Goal: Task Accomplishment & Management: Manage account settings

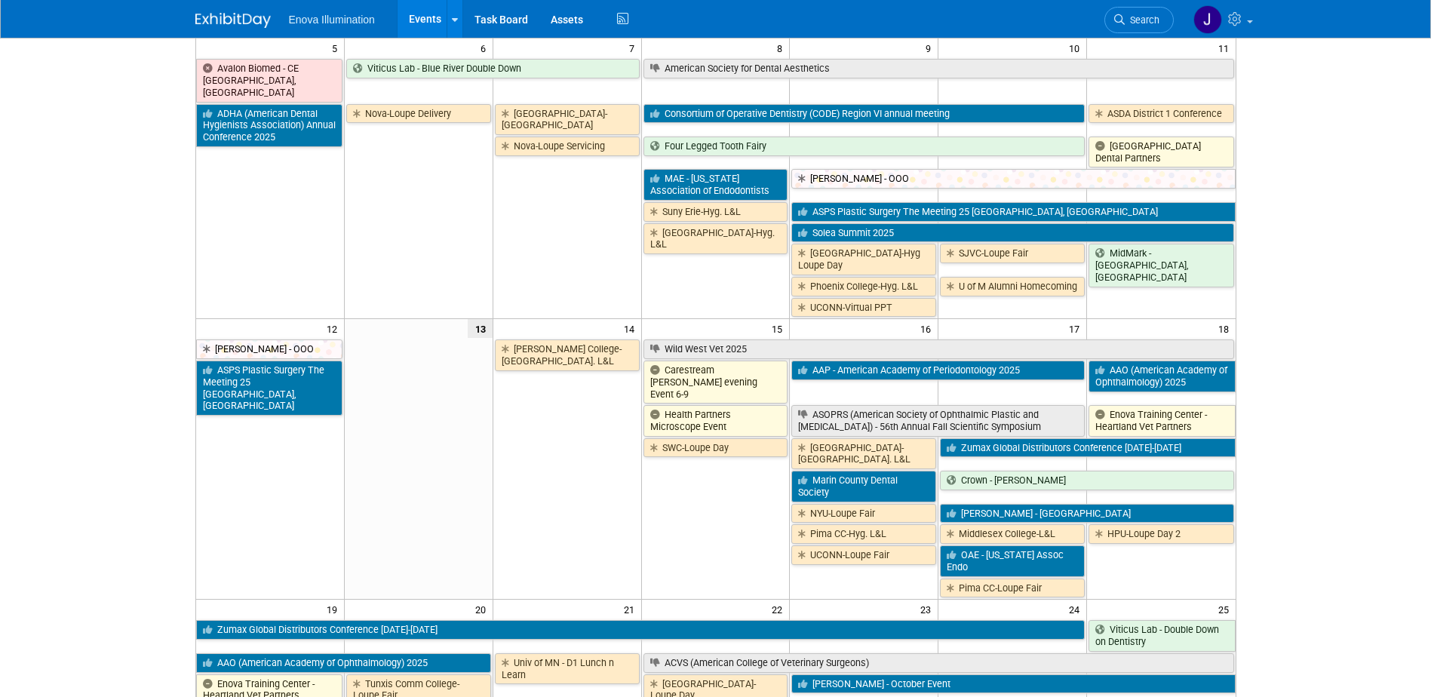
scroll to position [302, 0]
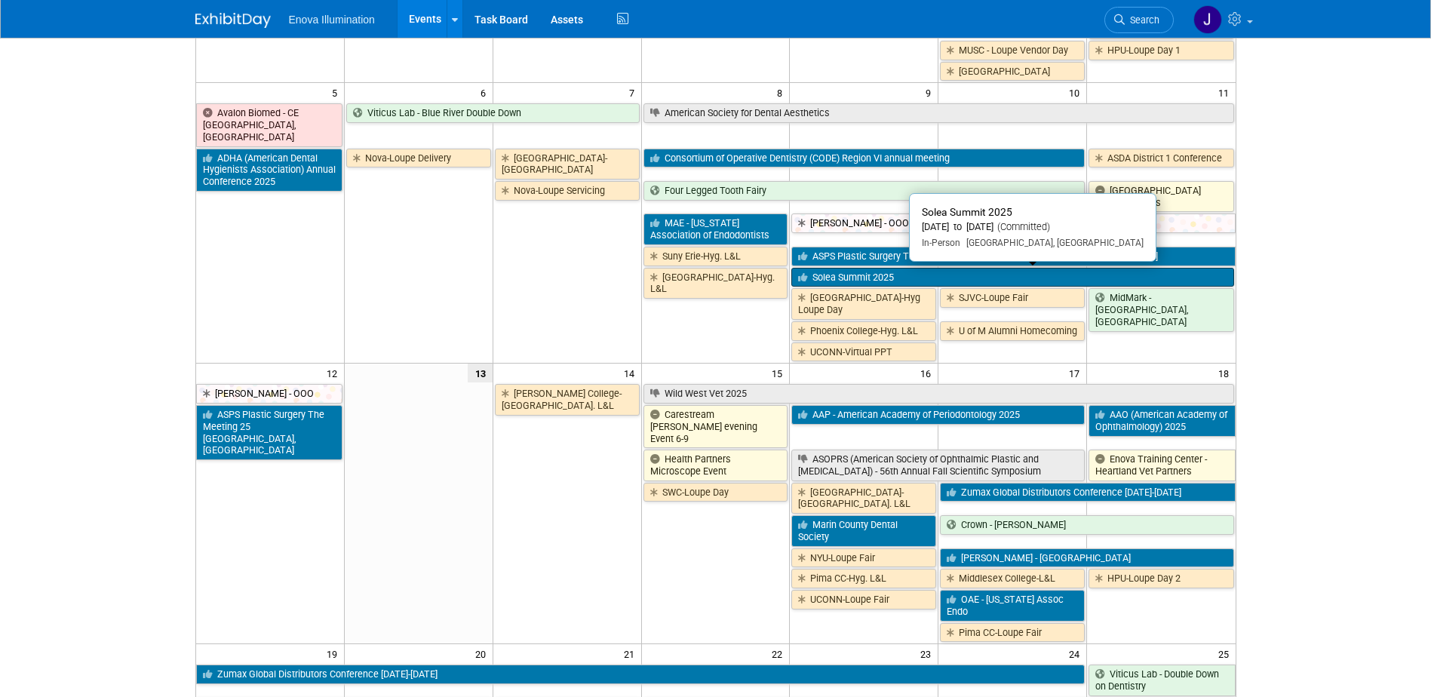
click at [815, 280] on link "Solea Summit 2025" at bounding box center [1012, 278] width 442 height 20
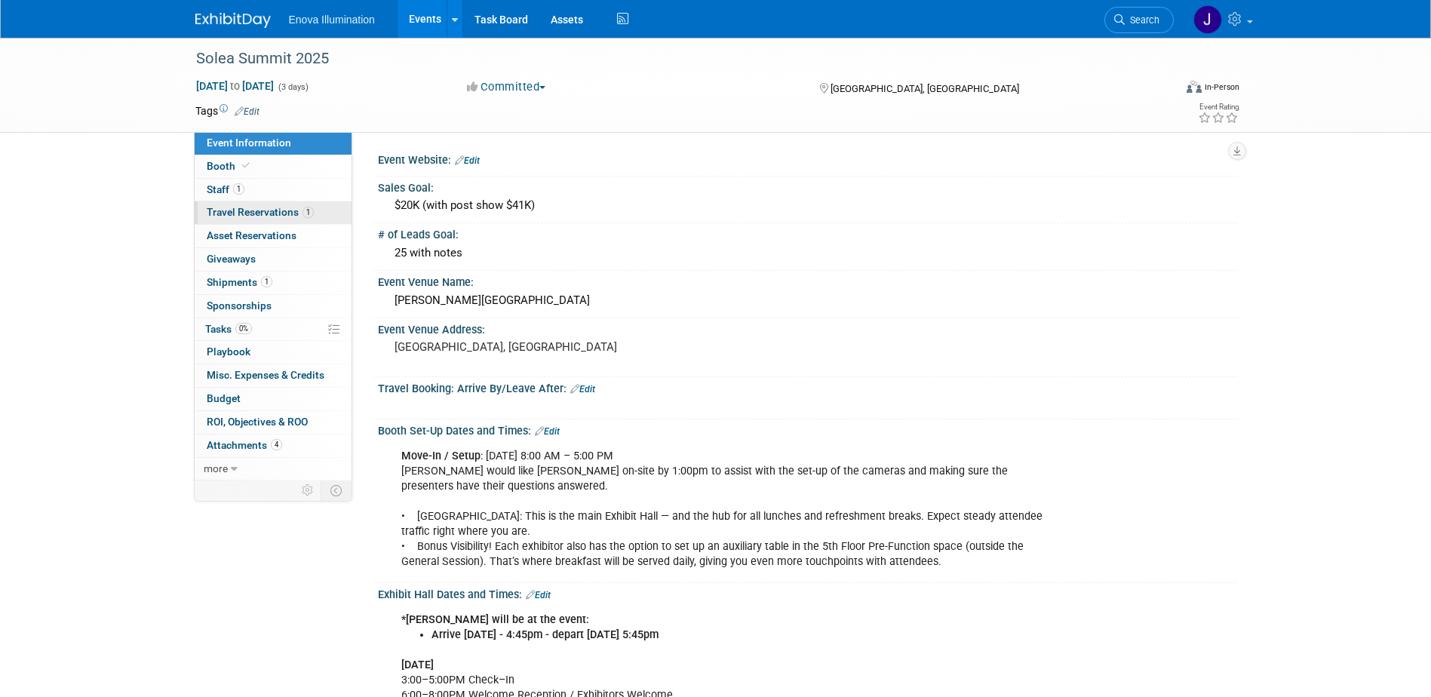
click at [250, 218] on link "1 Travel Reservations 1" at bounding box center [273, 212] width 157 height 23
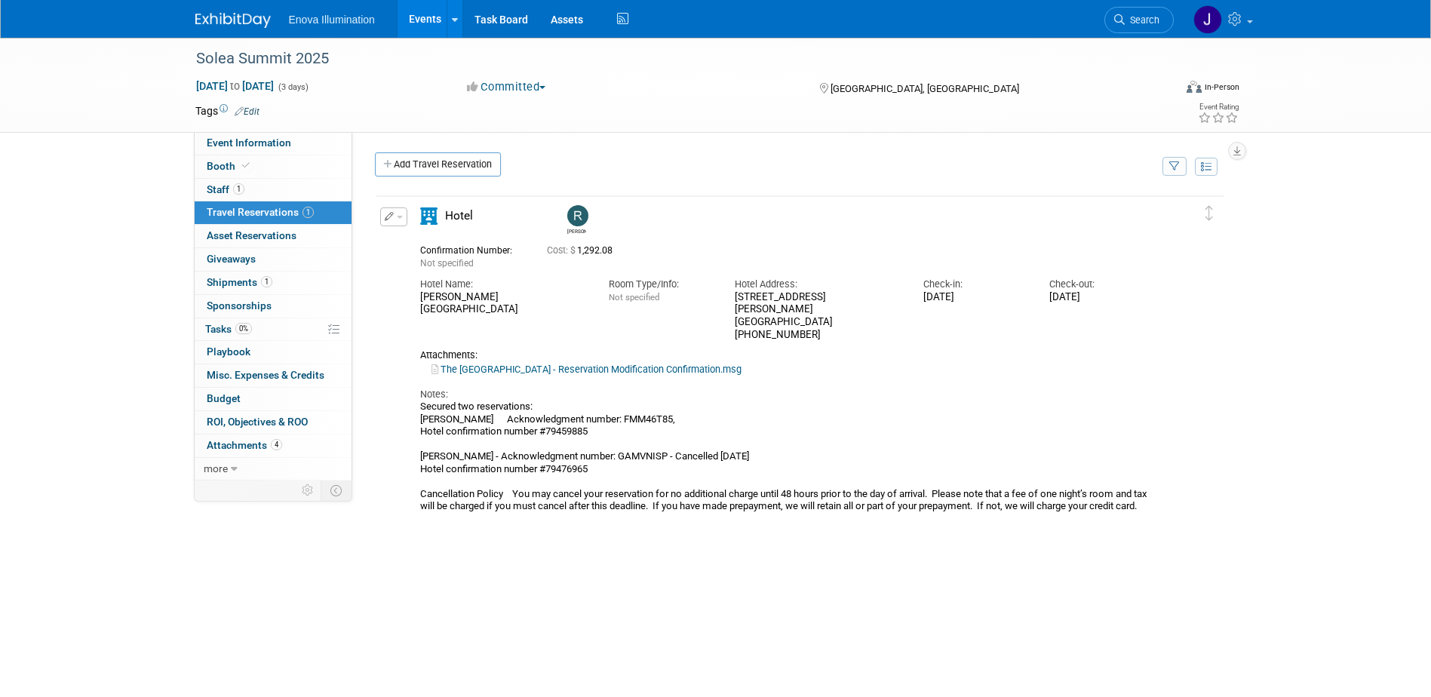
click at [406, 219] on div "Edit Reservation Delete Reservation" at bounding box center [392, 221] width 32 height 28
click at [401, 218] on span "button" at bounding box center [400, 217] width 6 height 3
click at [407, 236] on button "Edit Reservation" at bounding box center [444, 243] width 127 height 22
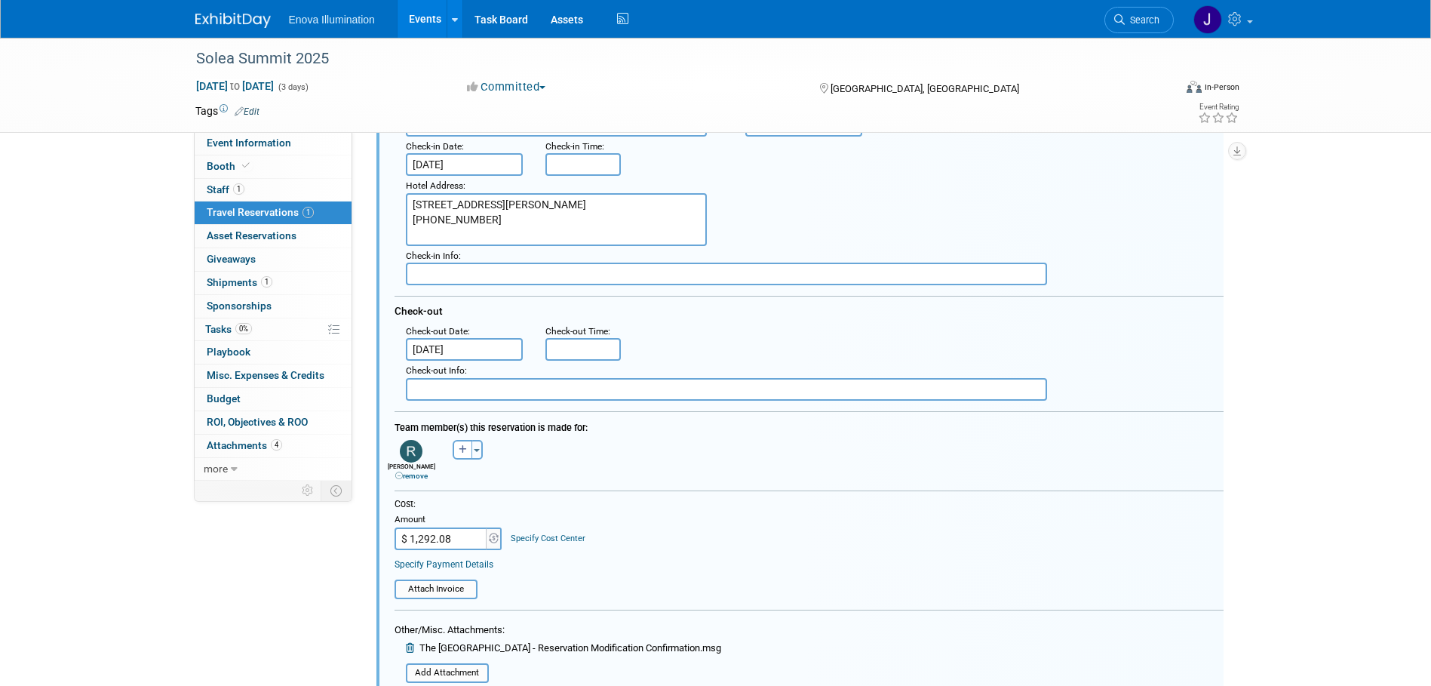
scroll to position [253, 0]
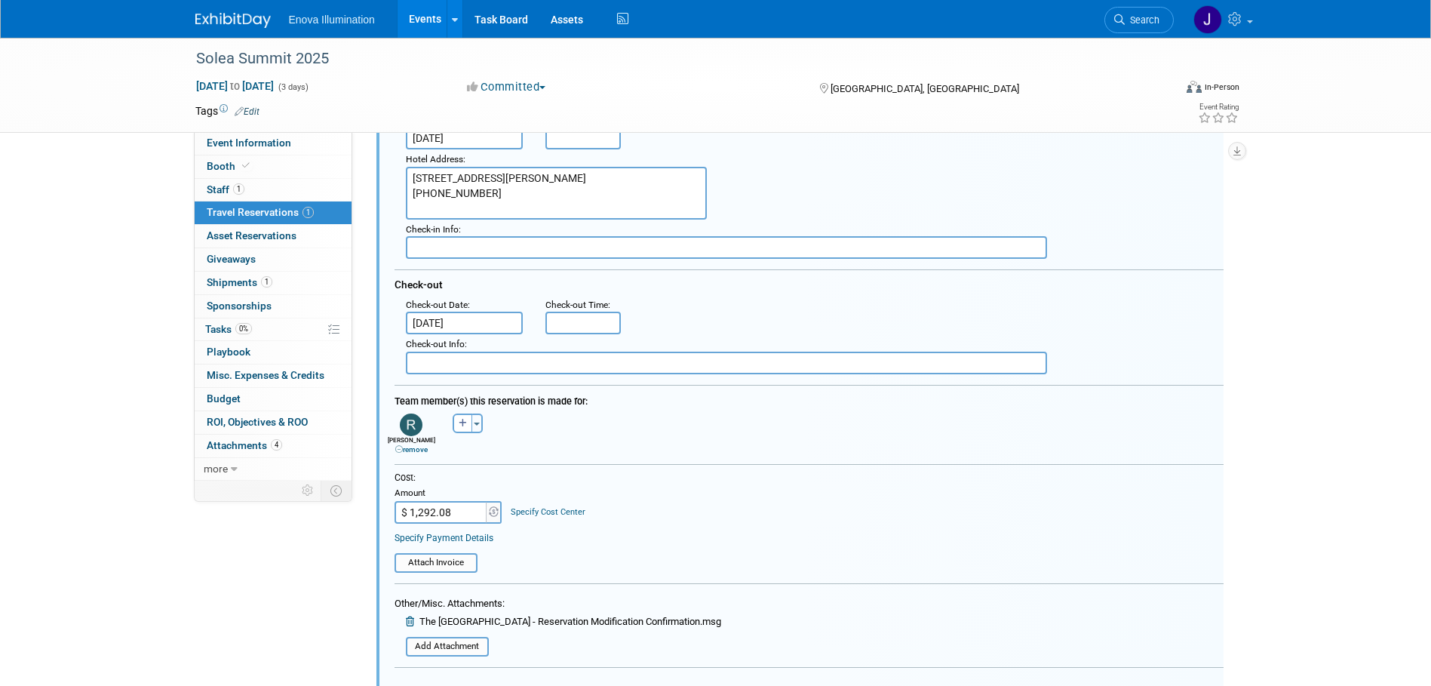
click at [475, 517] on input "$ 1,292.08" at bounding box center [442, 512] width 94 height 23
click at [477, 517] on input "$ 1,292.08" at bounding box center [442, 512] width 94 height 23
type input "$ 1,292.04"
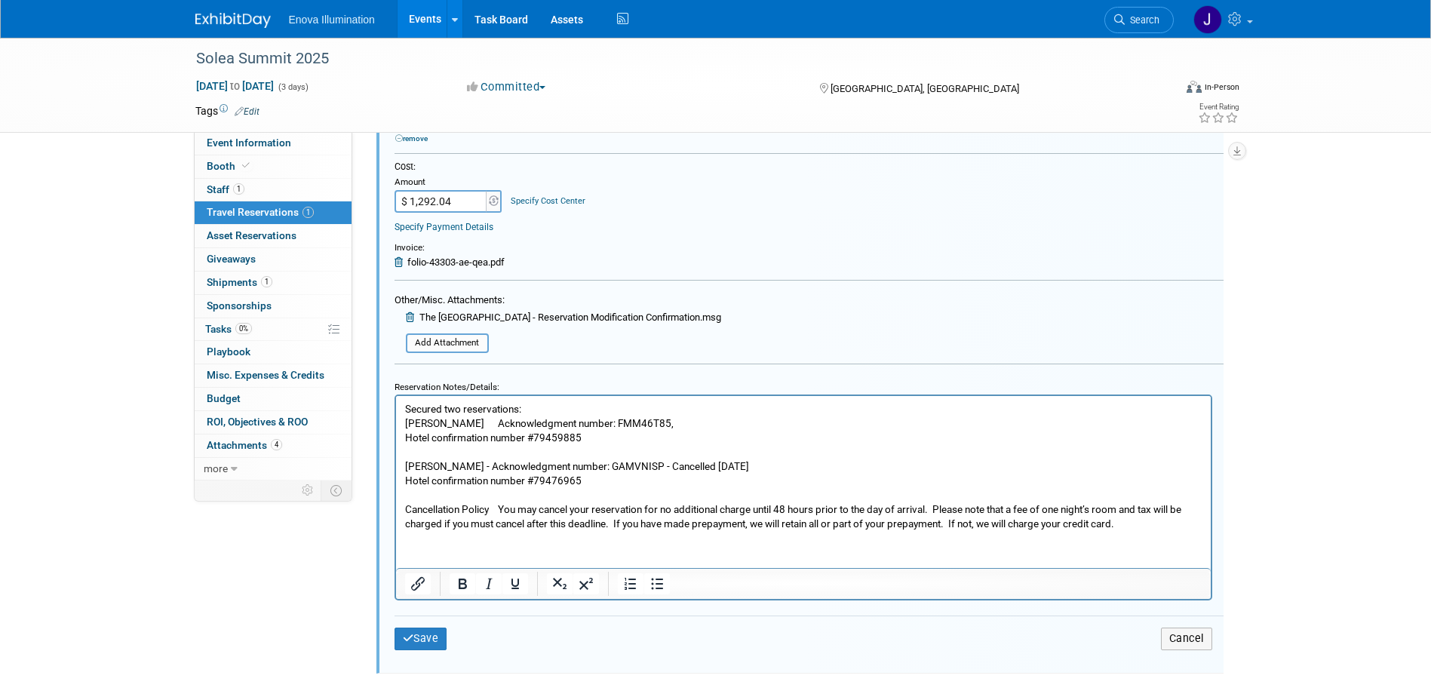
scroll to position [705, 0]
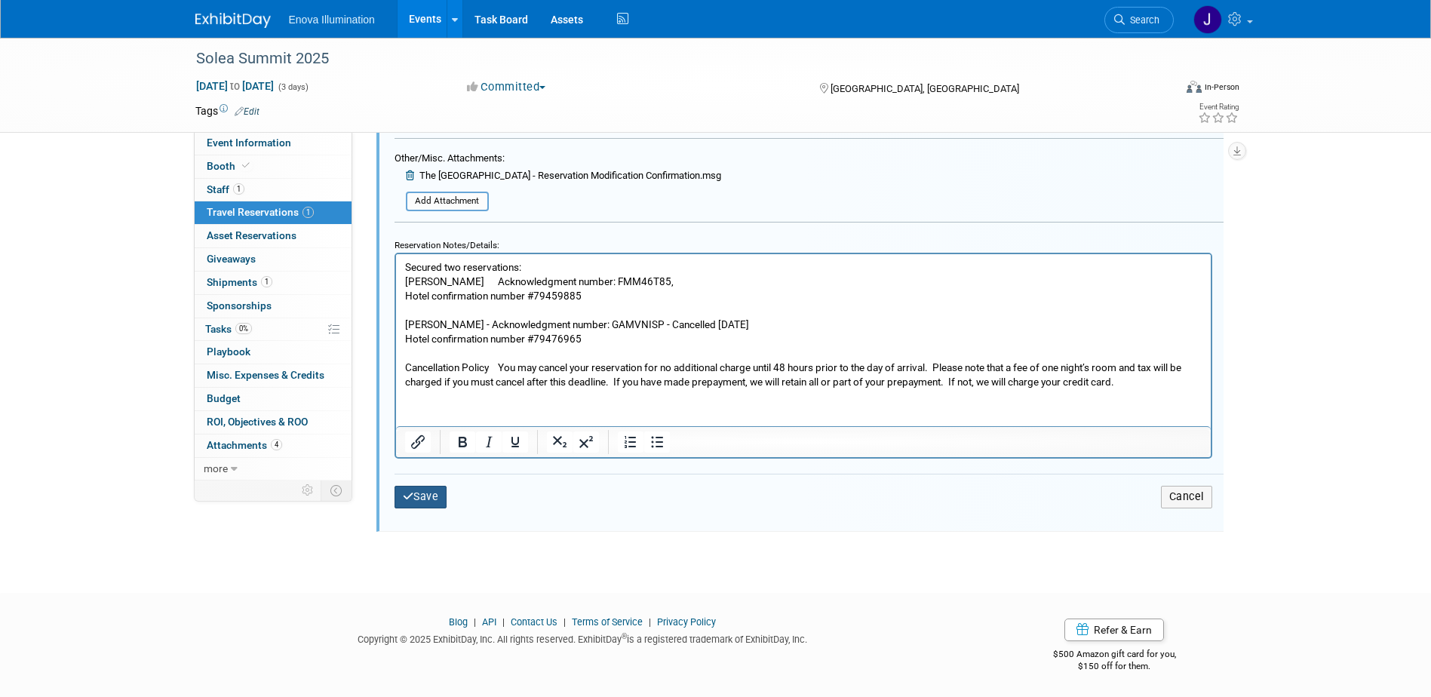
click at [429, 506] on button "Save" at bounding box center [421, 497] width 53 height 22
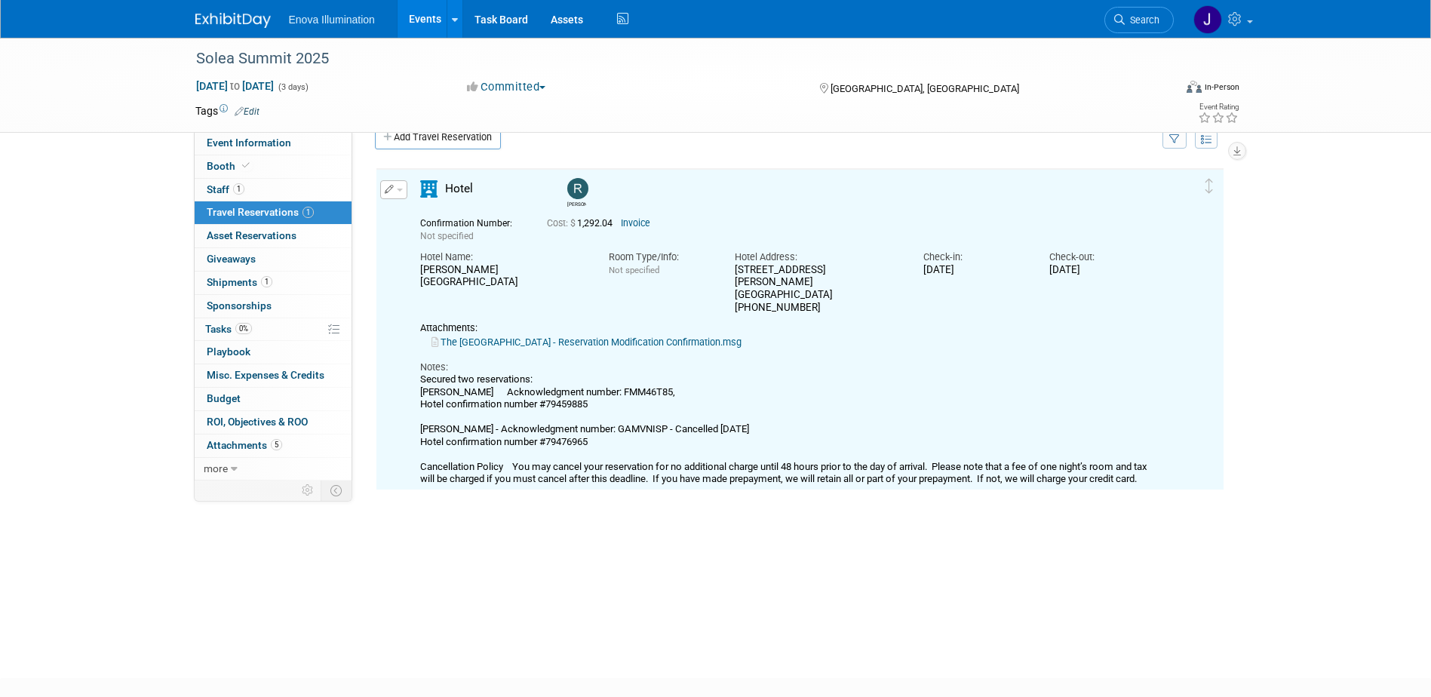
scroll to position [26, 0]
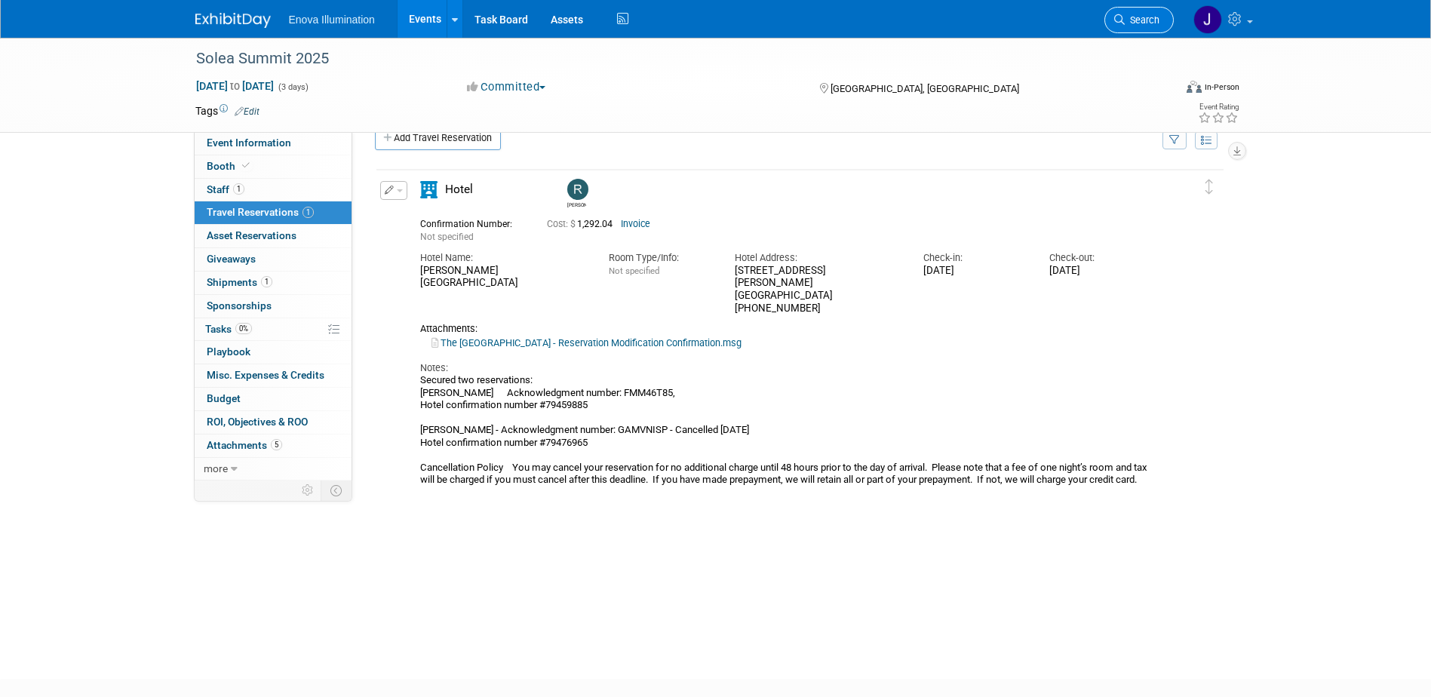
click at [1130, 23] on span "Search" at bounding box center [1142, 19] width 35 height 11
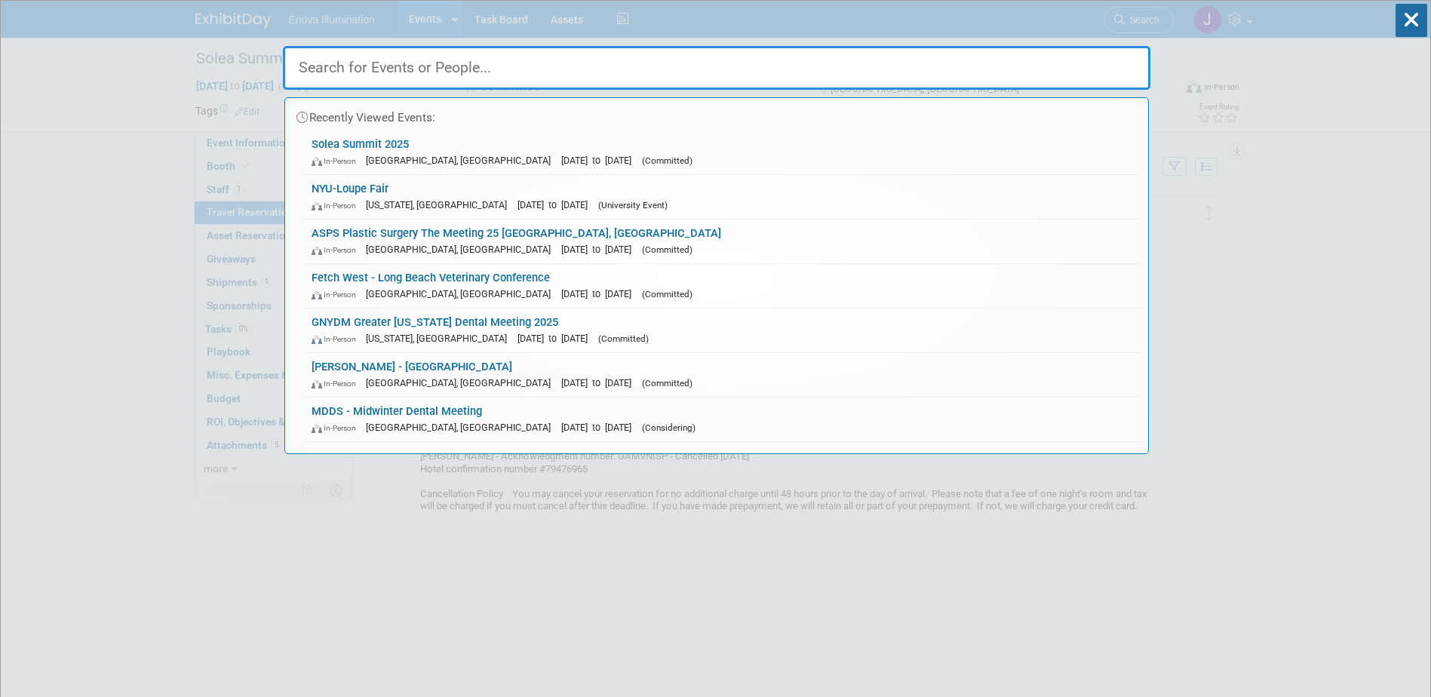
click at [888, 63] on input "text" at bounding box center [716, 68] width 867 height 44
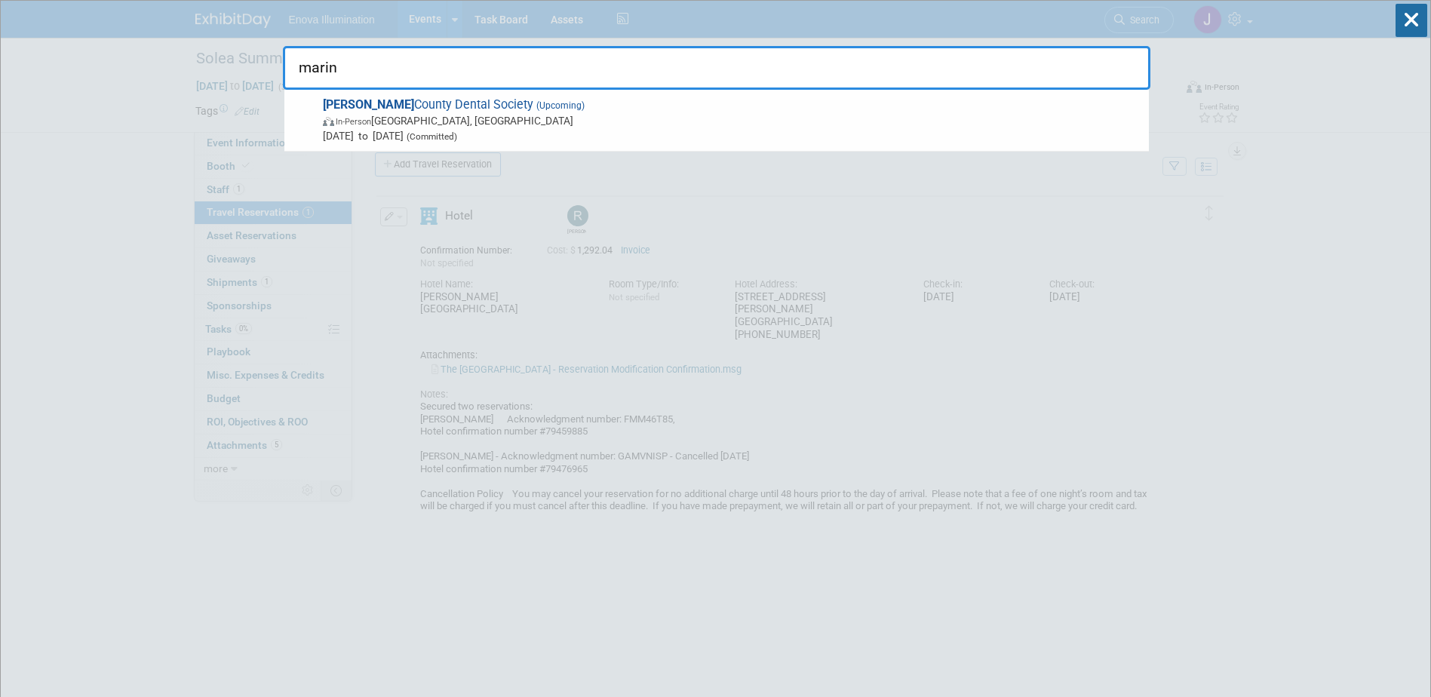
type input "marin"
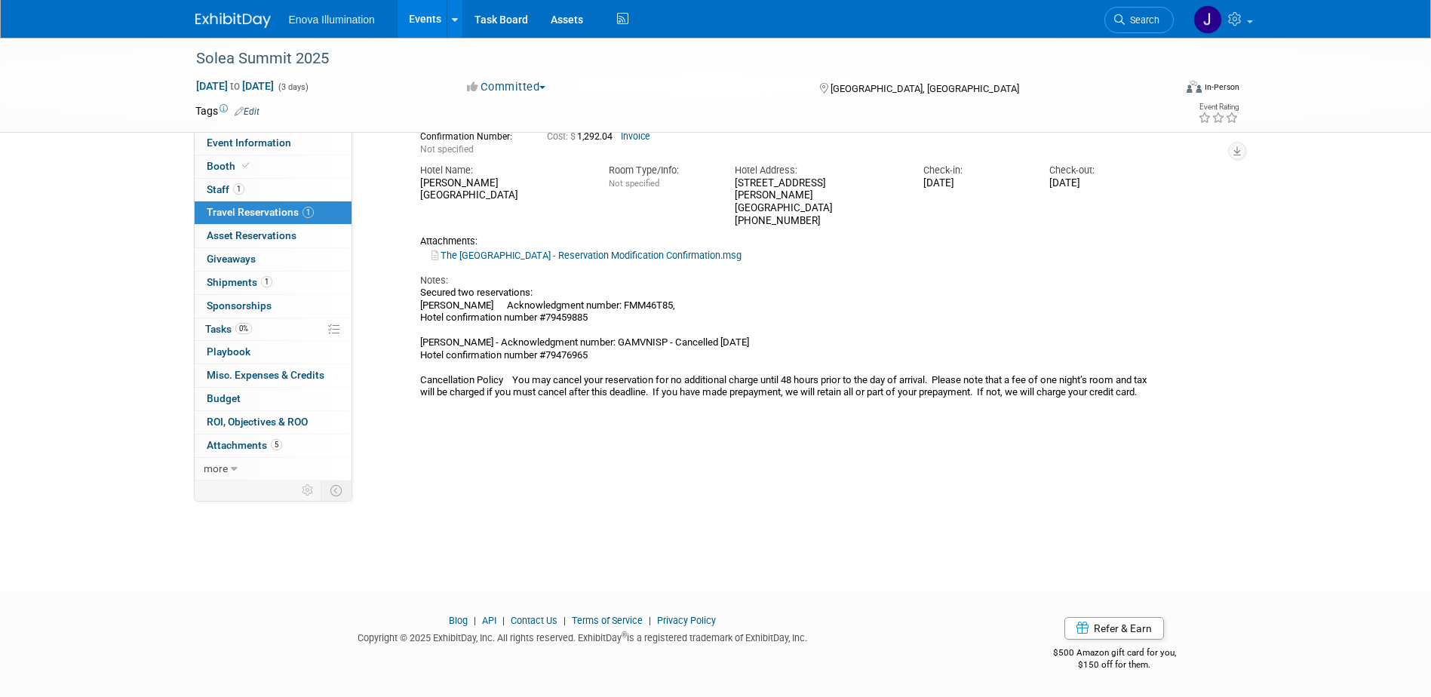
scroll to position [115, 0]
click at [1156, 20] on span "Search" at bounding box center [1142, 19] width 35 height 11
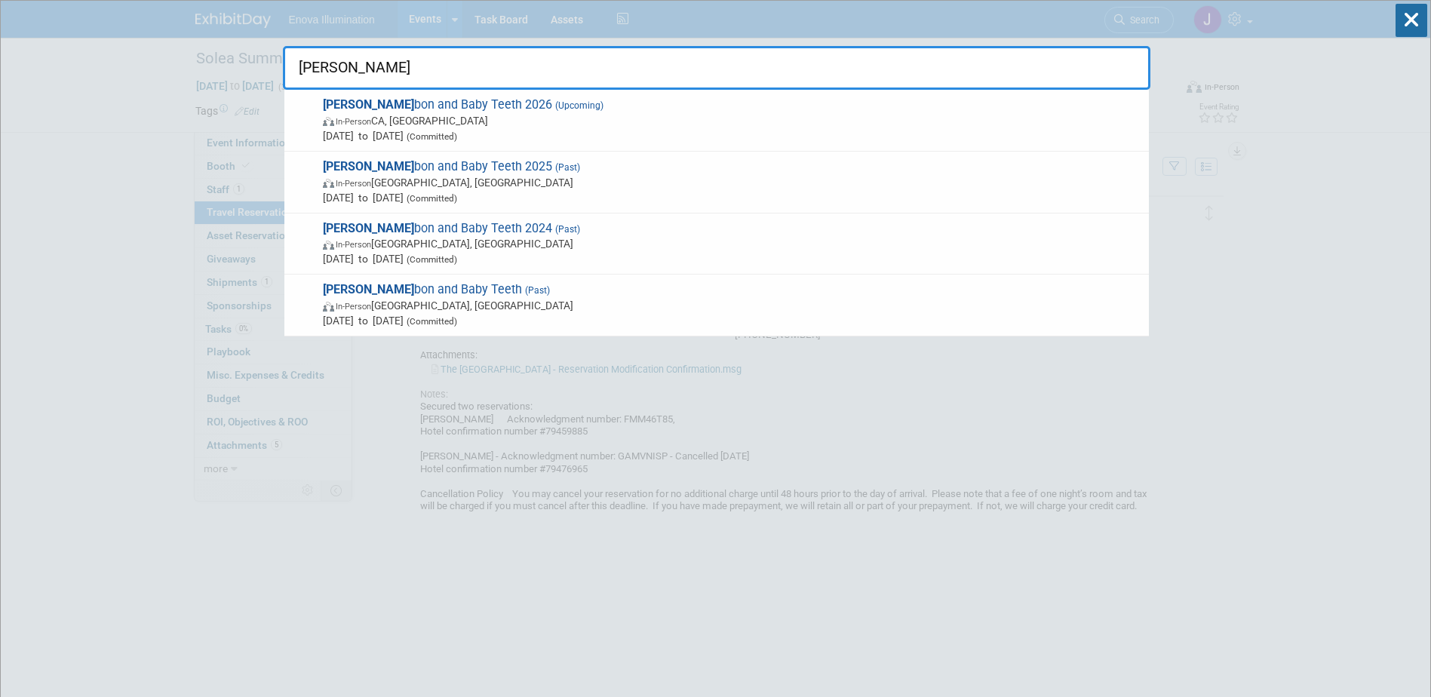
type input "bour"
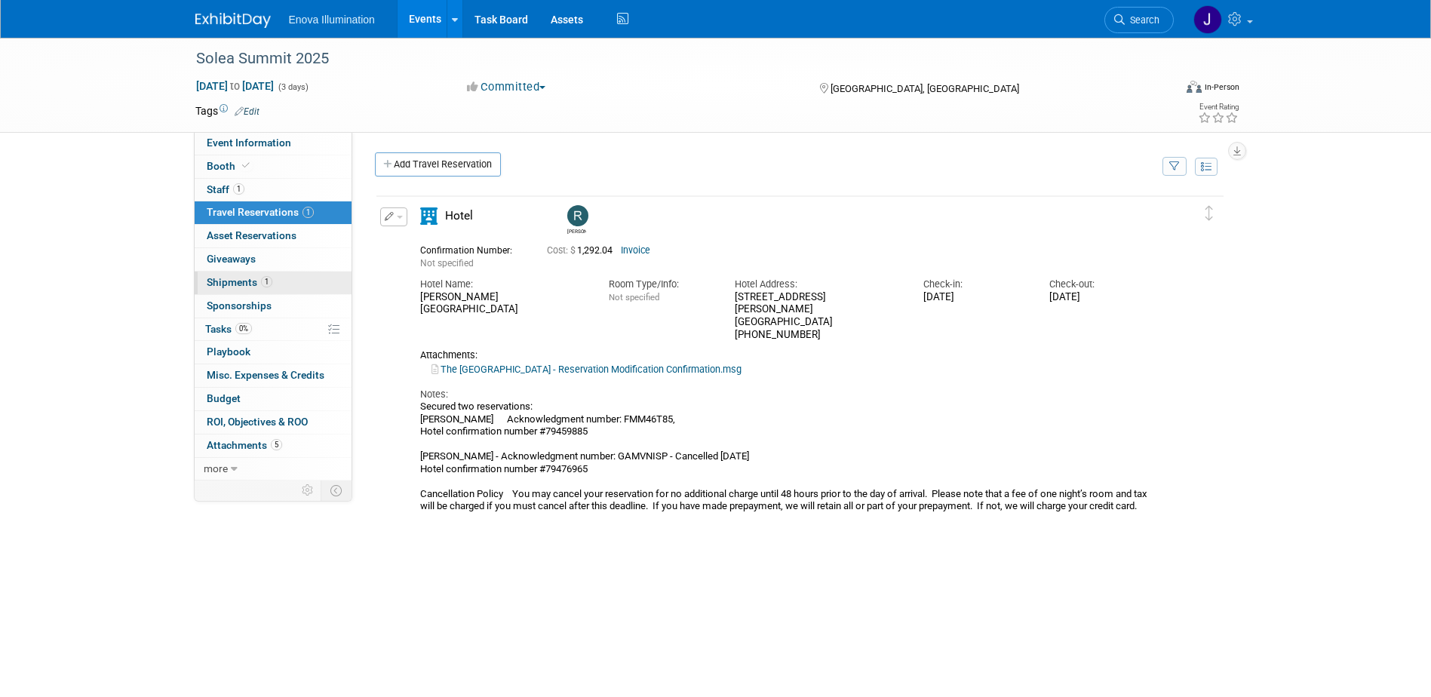
click at [240, 283] on span "Shipments 1" at bounding box center [240, 282] width 66 height 12
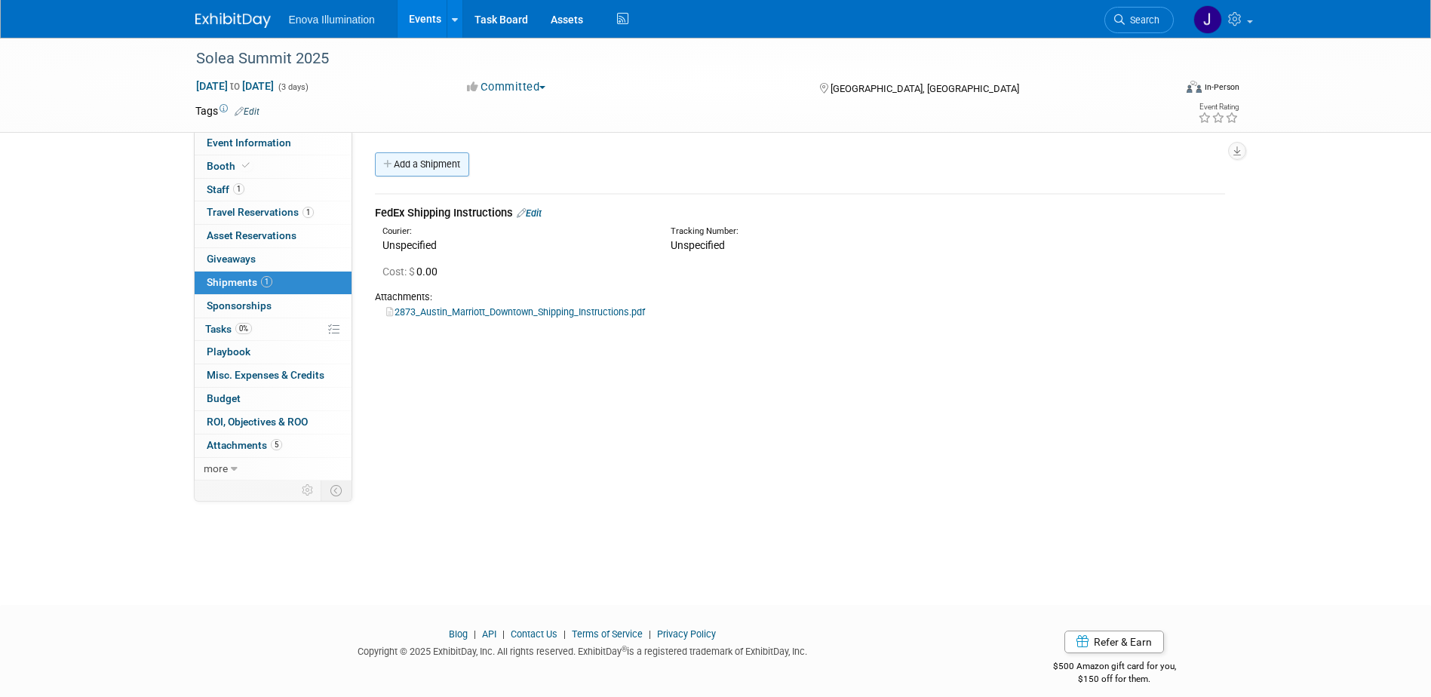
click at [455, 158] on link "Add a Shipment" at bounding box center [422, 164] width 94 height 24
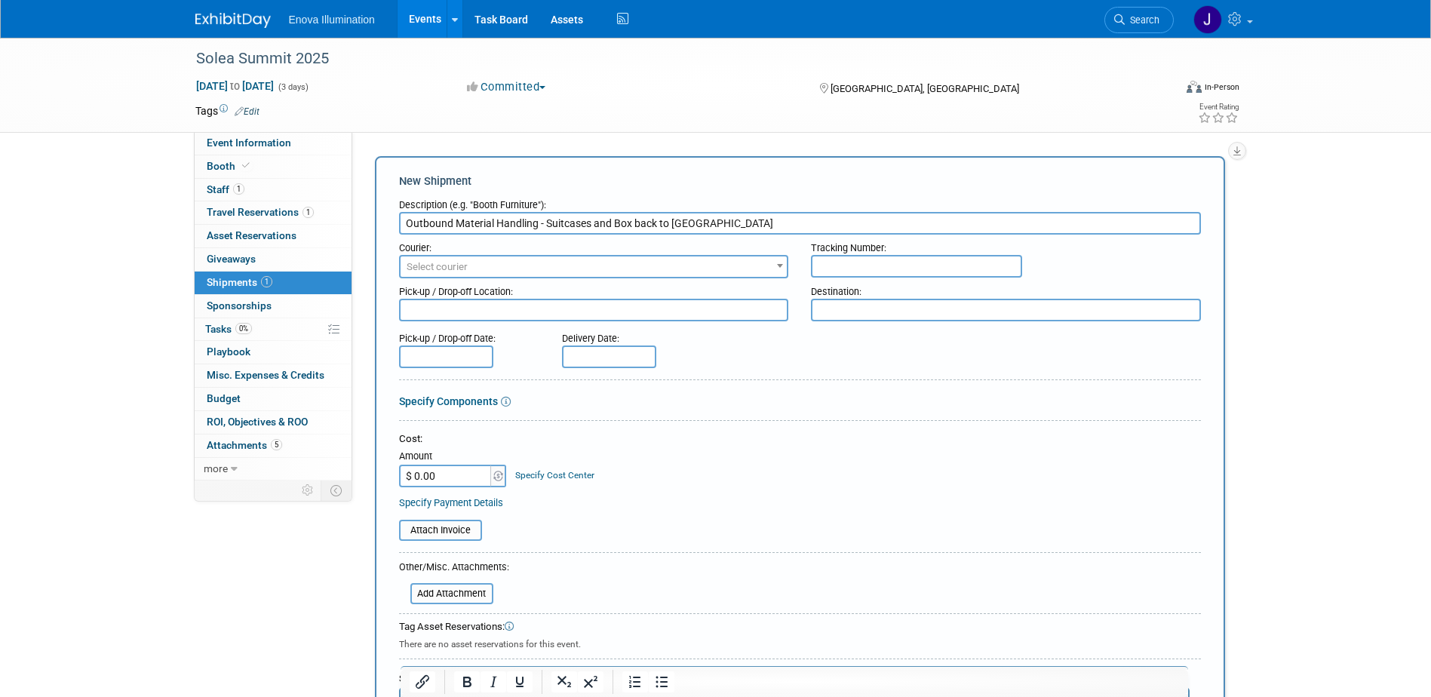
type input "Outbound Material Handling - Suitcases and Box back to MN"
click at [440, 476] on input "$ 0.00" at bounding box center [446, 476] width 94 height 23
type input "$ 130.00"
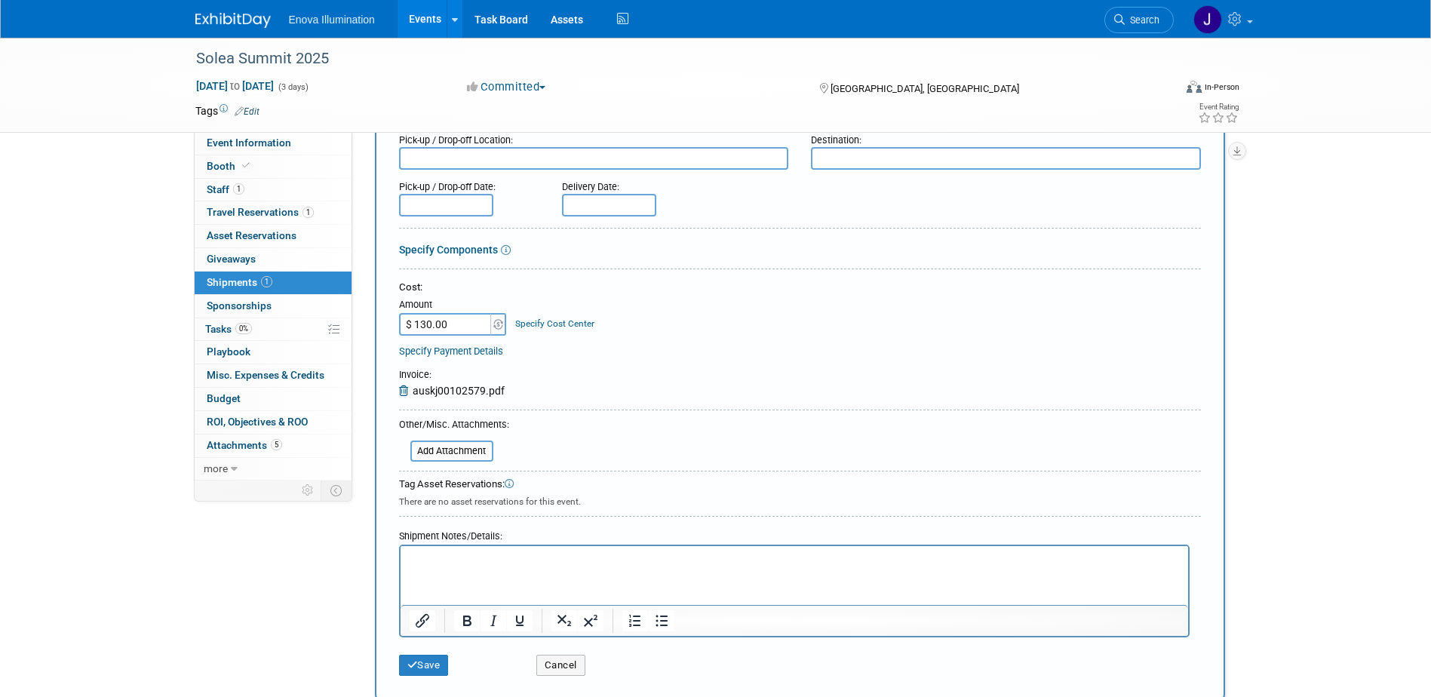
scroll to position [226, 0]
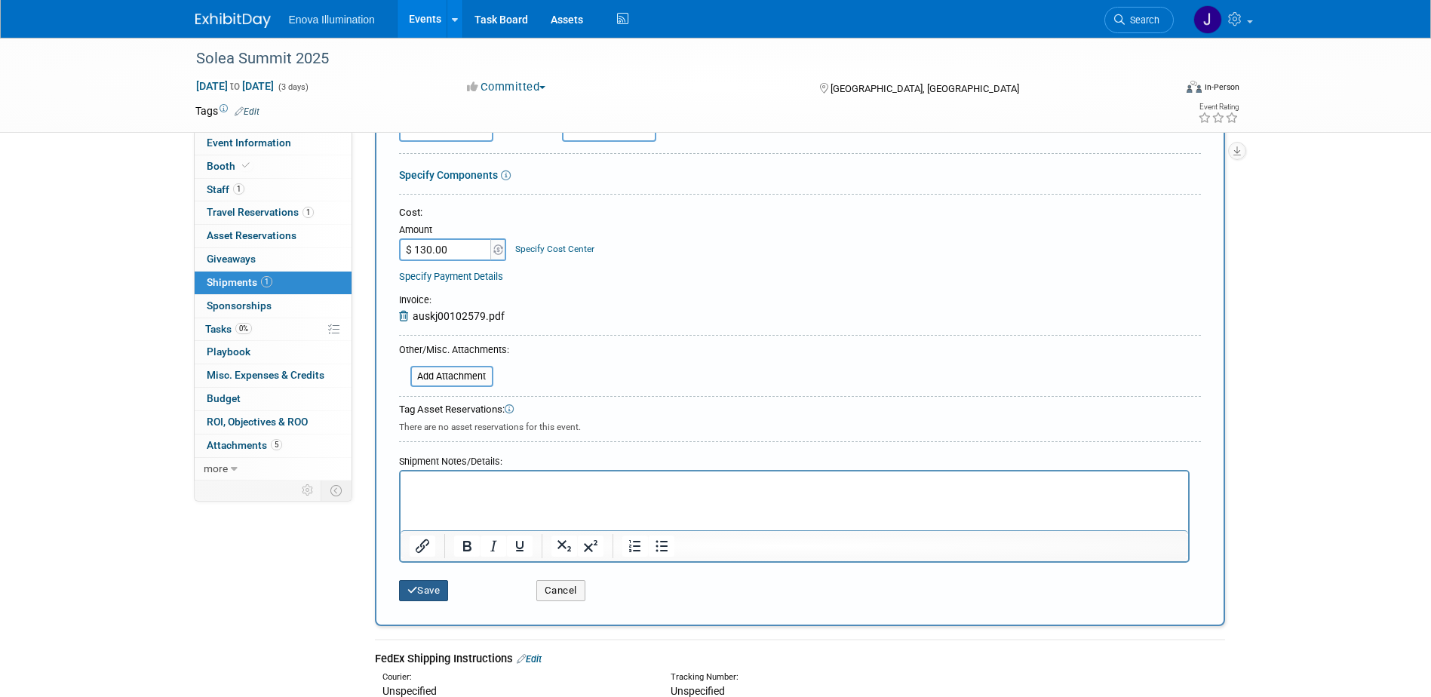
click at [415, 592] on icon "submit" at bounding box center [412, 590] width 11 height 10
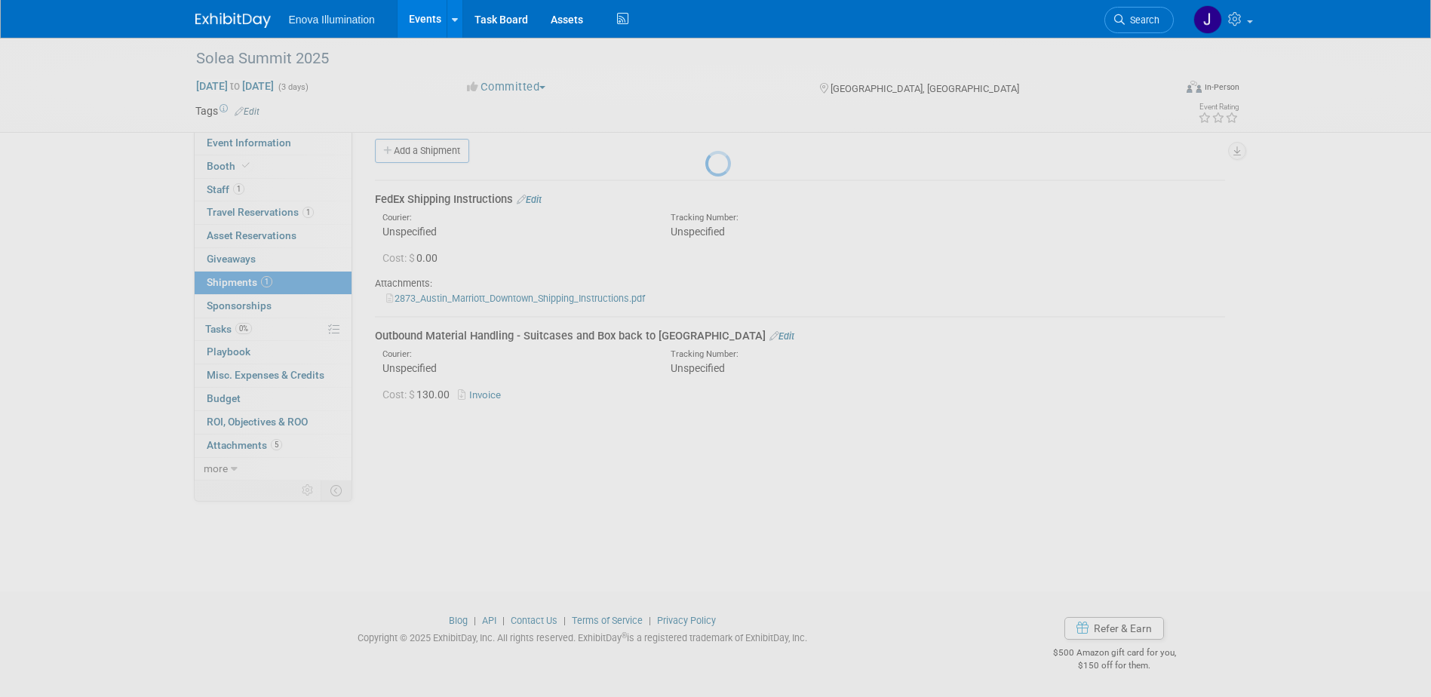
scroll to position [14, 0]
